Goal: Information Seeking & Learning: Learn about a topic

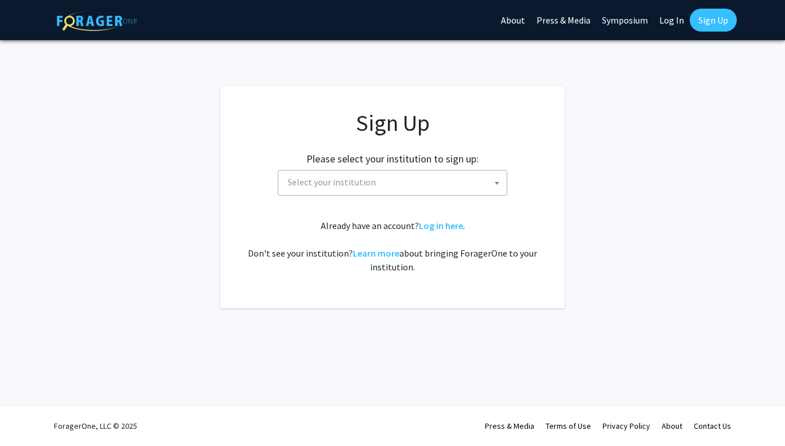
click at [390, 180] on span "Select your institution" at bounding box center [395, 183] width 224 height 24
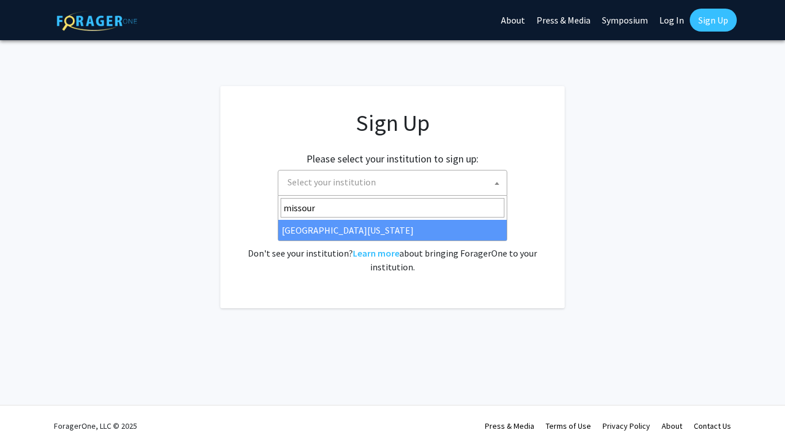
type input "[US_STATE]"
select select "33"
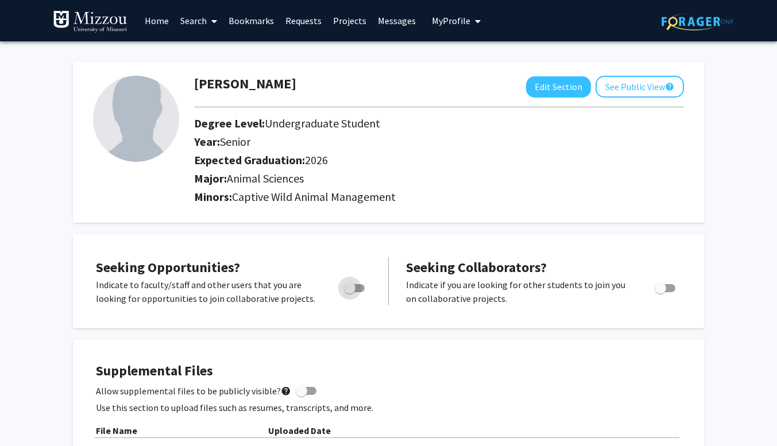
click at [350, 290] on span "Toggle" at bounding box center [349, 287] width 11 height 11
click at [350, 292] on input "Are you actively seeking opportunities?" at bounding box center [349, 292] width 1 height 1
checkbox input "true"
click at [204, 25] on link "Search" at bounding box center [199, 21] width 48 height 40
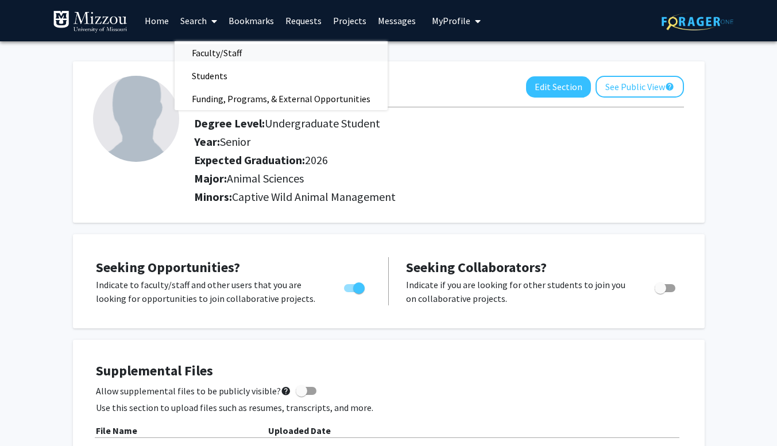
click at [217, 57] on span "Faculty/Staff" at bounding box center [217, 52] width 84 height 23
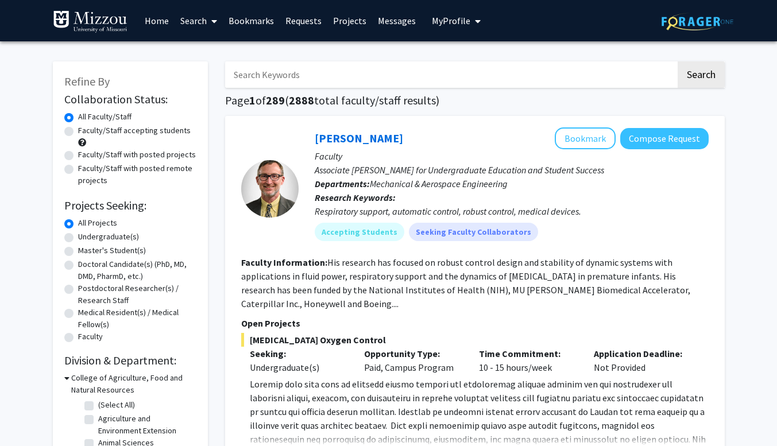
click at [276, 76] on input "Search Keywords" at bounding box center [450, 74] width 451 height 26
type input "captive wild animal"
click at [678, 61] on button "Search" at bounding box center [701, 74] width 47 height 26
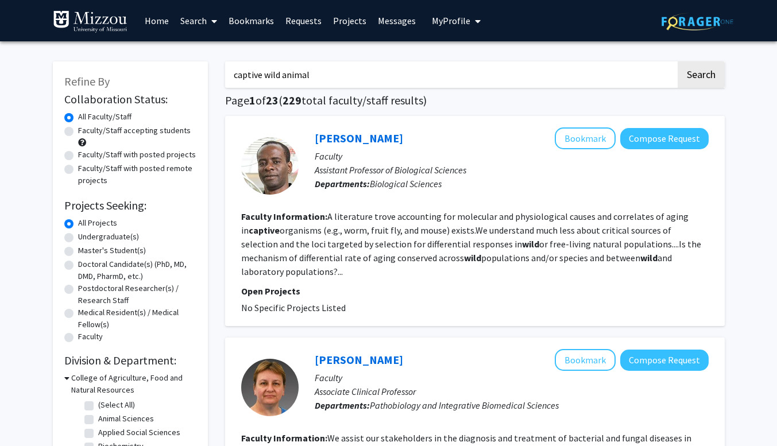
click at [78, 157] on label "Faculty/Staff with posted projects" at bounding box center [137, 155] width 118 height 12
click at [78, 156] on input "Faculty/Staff with posted projects" at bounding box center [81, 152] width 7 height 7
radio input "true"
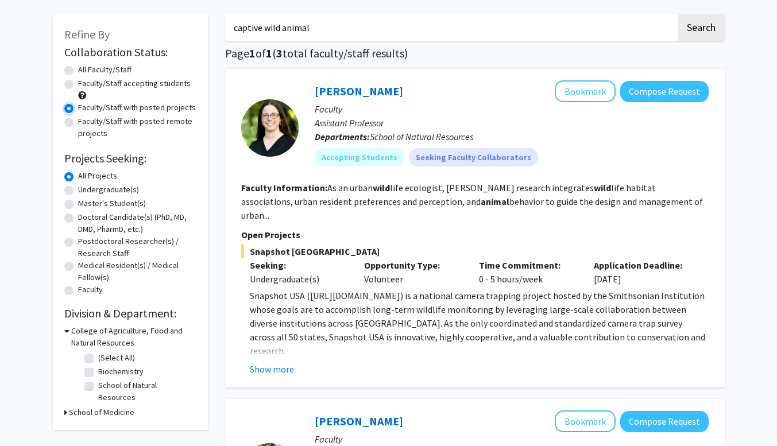
scroll to position [46, 0]
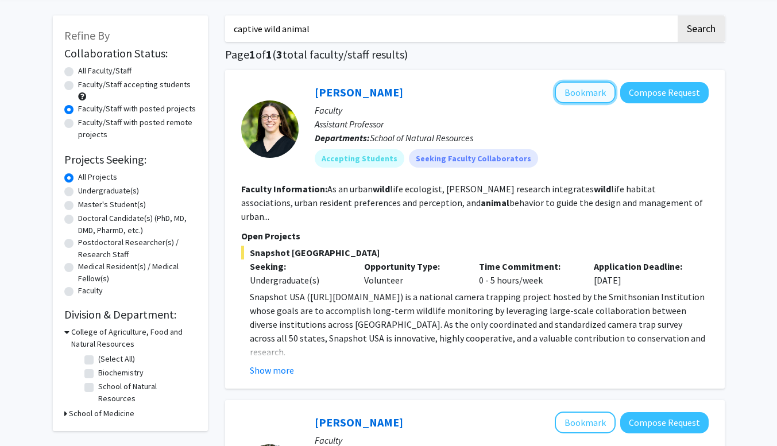
click at [586, 90] on button "Bookmark" at bounding box center [585, 93] width 61 height 22
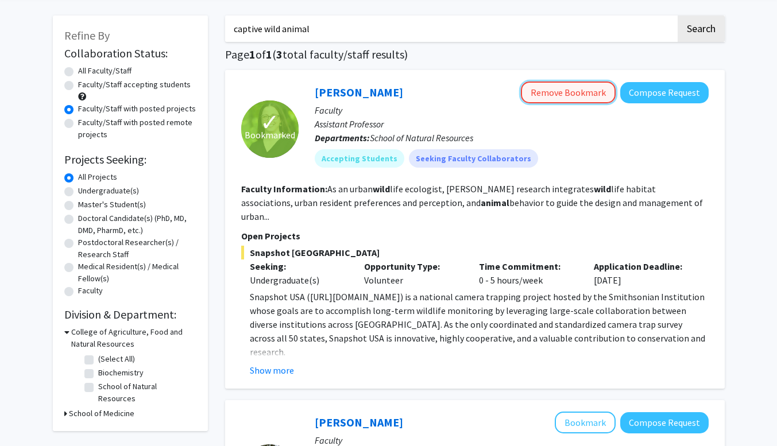
click at [572, 96] on button "Remove Bookmark" at bounding box center [568, 93] width 95 height 22
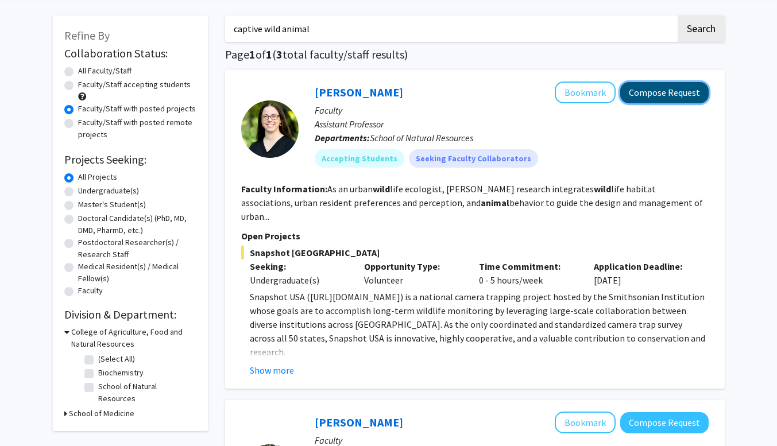
click at [664, 92] on button "Compose Request" at bounding box center [664, 92] width 88 height 21
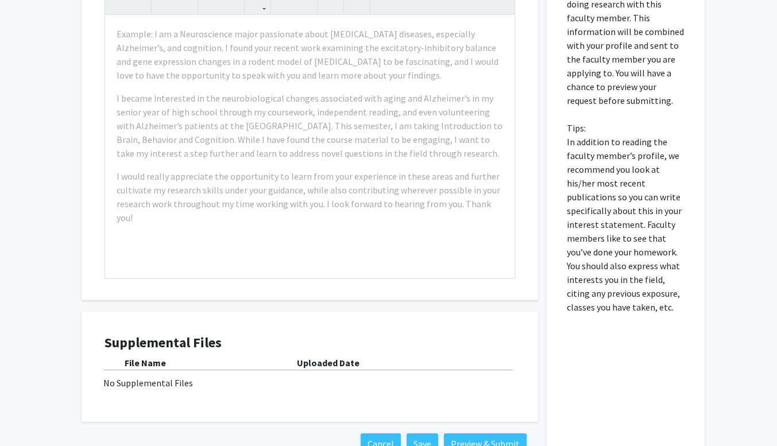
scroll to position [550, 0]
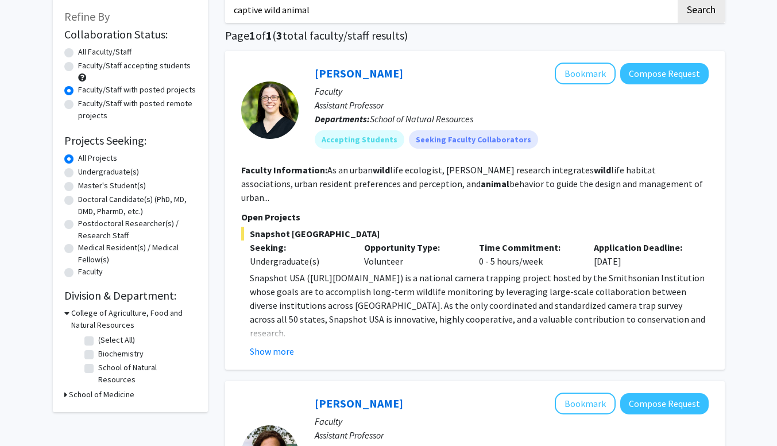
scroll to position [65, 0]
click at [268, 344] on button "Show more" at bounding box center [272, 351] width 44 height 14
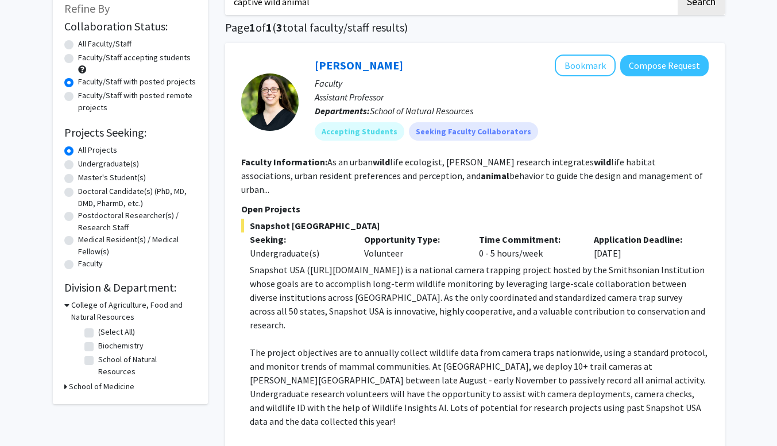
scroll to position [68, 0]
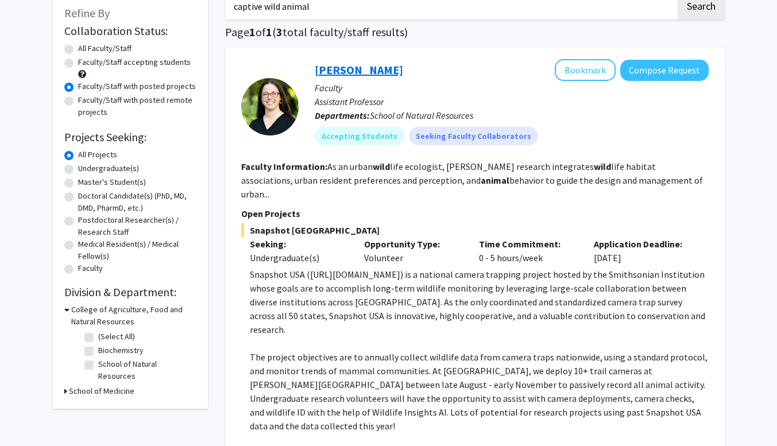
click at [366, 71] on link "Christine Brodsky" at bounding box center [359, 70] width 88 height 14
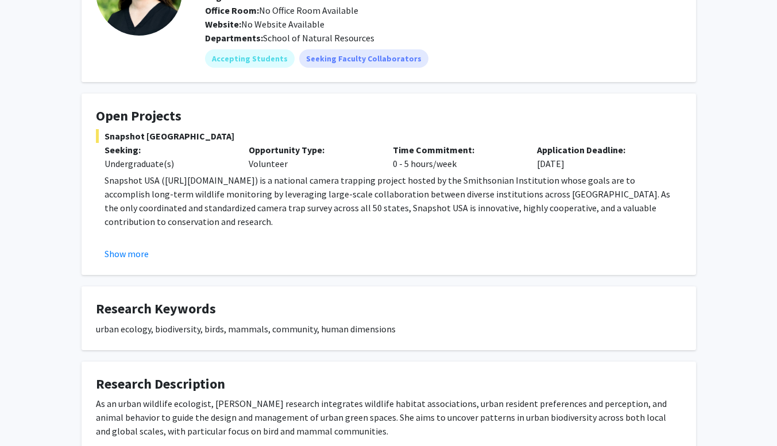
scroll to position [277, 0]
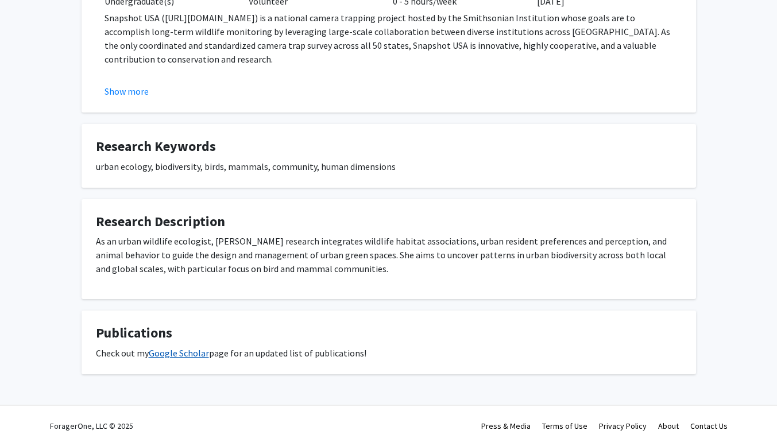
click at [185, 350] on link "Google Scholar" at bounding box center [179, 352] width 60 height 11
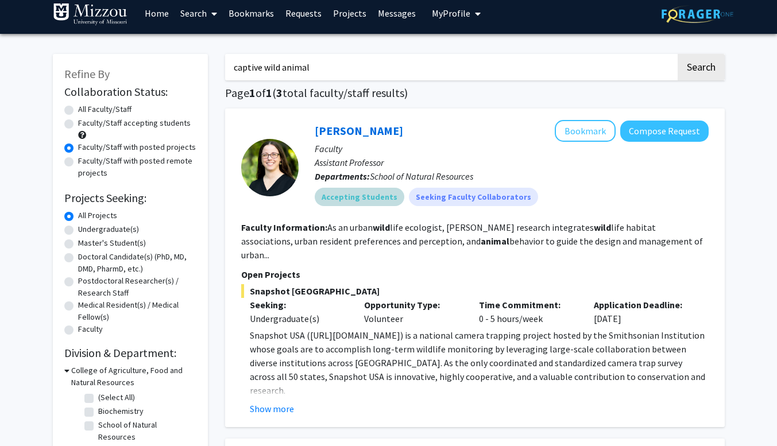
scroll to position [3, 0]
